Goal: Task Accomplishment & Management: Complete application form

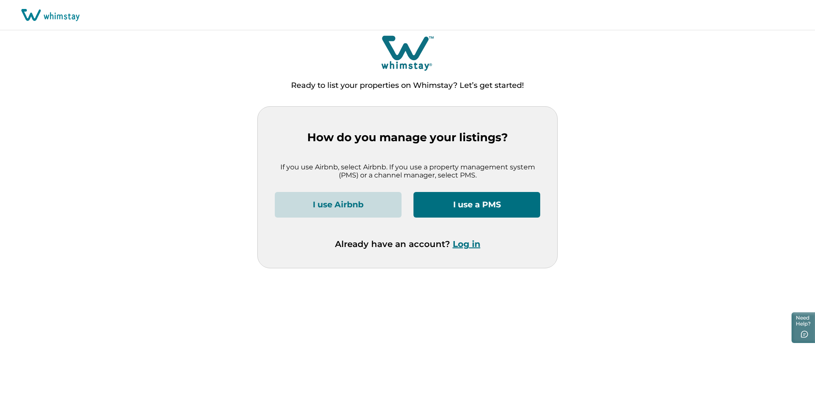
click at [349, 206] on button "I use Airbnb" at bounding box center [338, 205] width 127 height 26
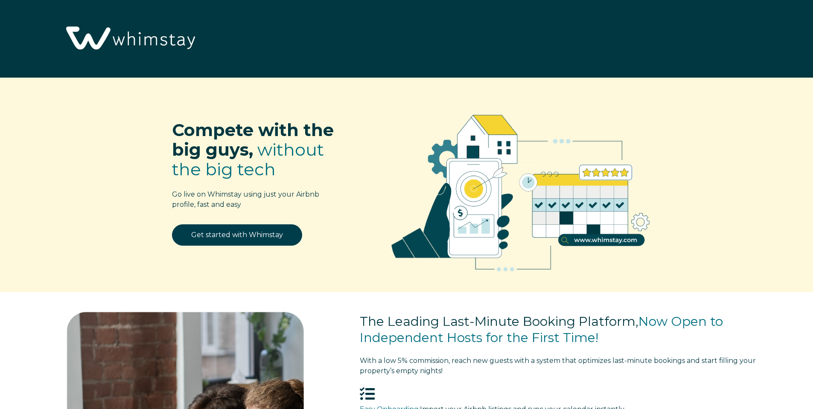
select select "US"
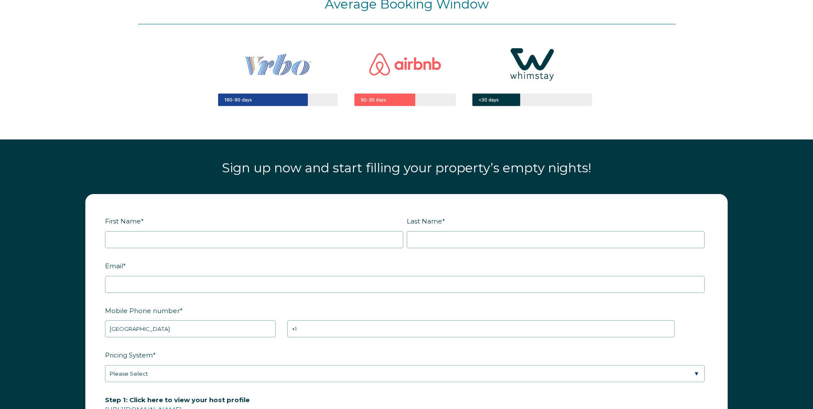
scroll to position [1138, 0]
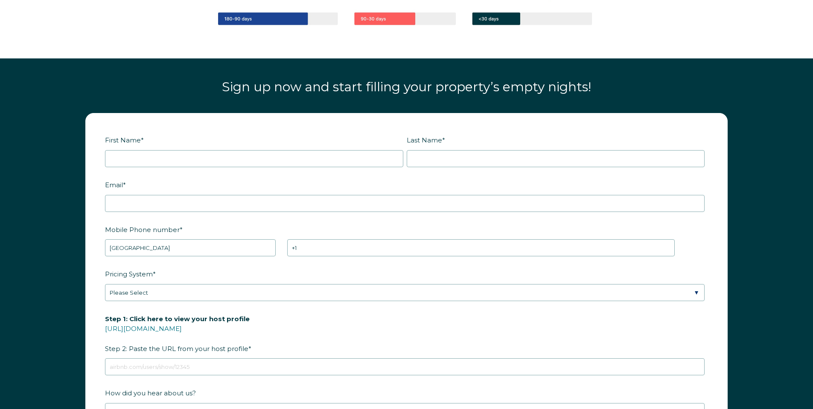
click at [273, 148] on div "First Name *" at bounding box center [256, 150] width 302 height 35
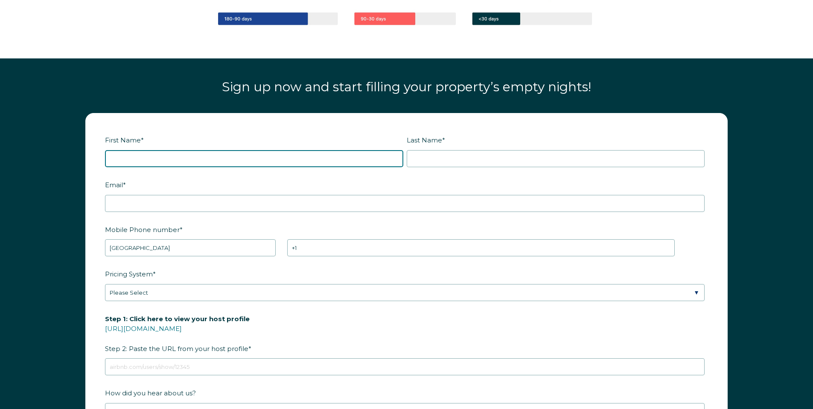
click at [268, 155] on input "First Name *" at bounding box center [254, 158] width 298 height 17
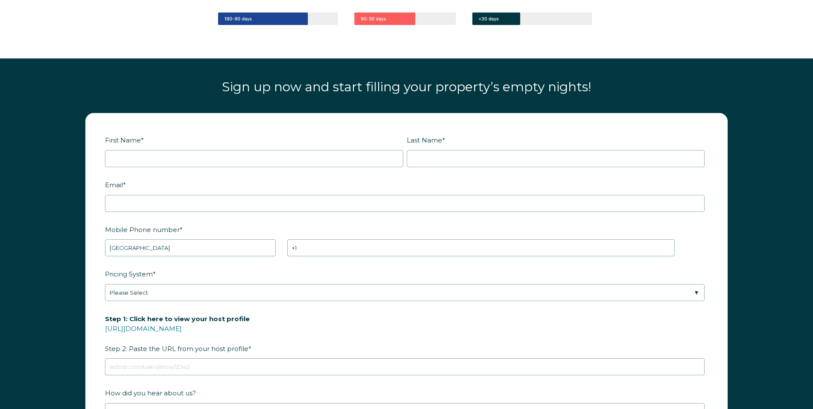
click at [341, 102] on div "Sign up now and start filling your property’s empty nights!" at bounding box center [406, 89] width 537 height 29
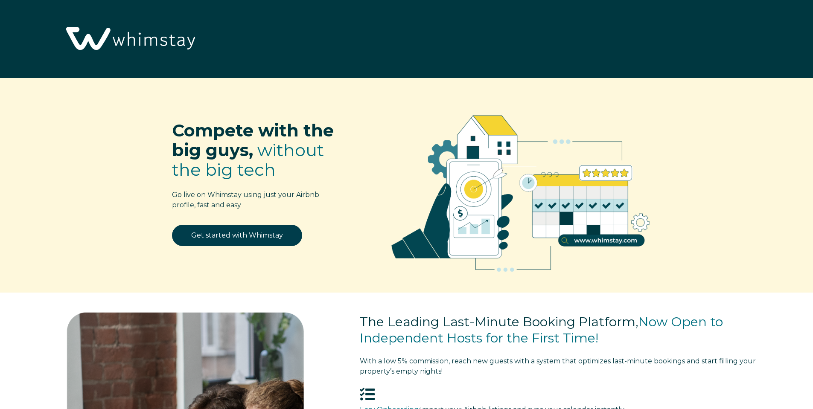
scroll to position [0, 0]
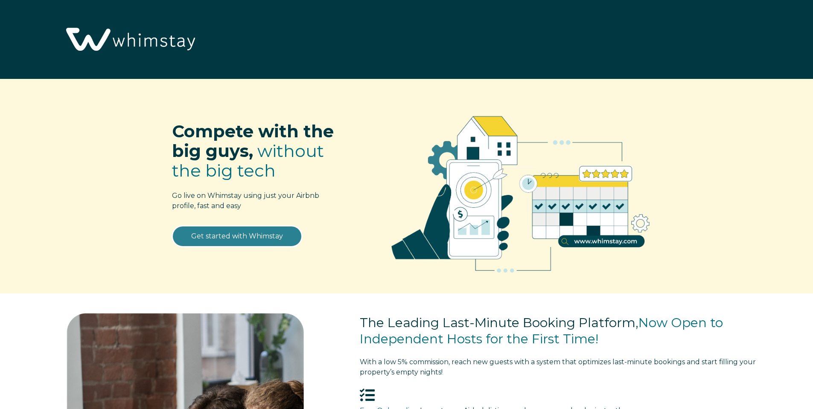
click at [242, 233] on link "Get started with Whimstay" at bounding box center [237, 236] width 130 height 21
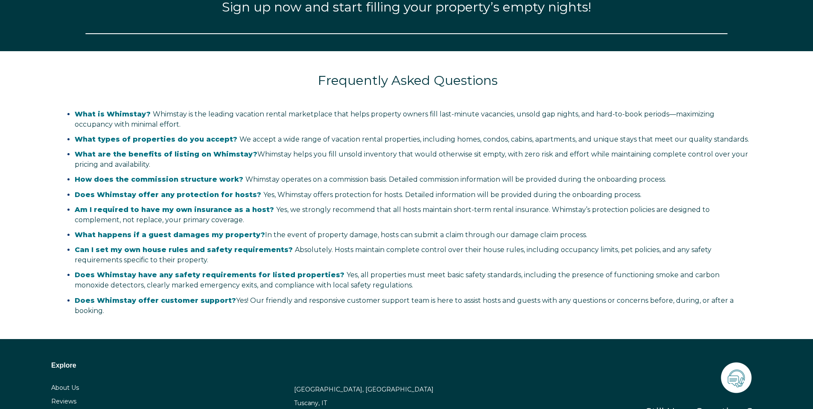
select select "US"
